Goal: Information Seeking & Learning: Learn about a topic

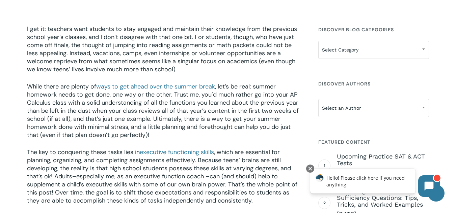
scroll to position [201, 0]
drag, startPoint x: 194, startPoint y: 38, endPoint x: 211, endPoint y: 34, distance: 17.3
click at [294, 59] on span "I get it: teachers want students to stay engaged and maintain their knowledge f…" at bounding box center [162, 49] width 270 height 49
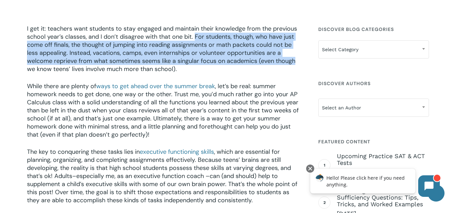
click at [187, 85] on span "ways to get ahead over the summer break" at bounding box center [155, 86] width 119 height 8
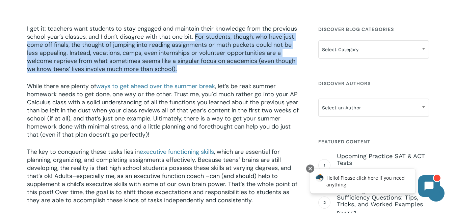
drag, startPoint x: 195, startPoint y: 37, endPoint x: 266, endPoint y: 67, distance: 78.1
click at [266, 67] on p "I get it: teachers want students to stay engaged and maintain their knowledge f…" at bounding box center [164, 54] width 275 height 58
copy span "For students, though, who have just come off finals, the thought of jumping int…"
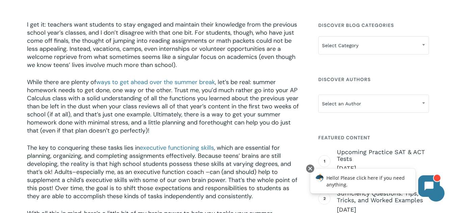
scroll to position [205, 0]
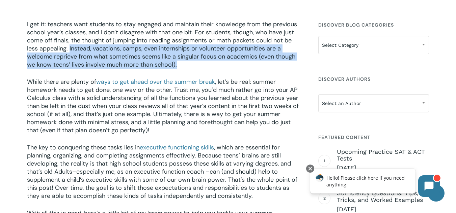
drag, startPoint x: 69, startPoint y: 50, endPoint x: 202, endPoint y: 65, distance: 133.4
click at [202, 65] on p "I get it: teachers want students to stay engaged and maintain their knowledge f…" at bounding box center [164, 49] width 275 height 58
copy span "Instead, vacations, camps, even internships or volunteer opportunities are a we…"
